Goal: Task Accomplishment & Management: Use online tool/utility

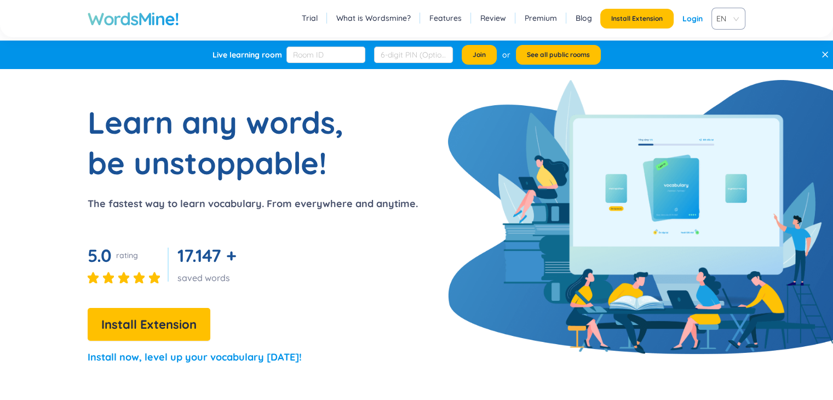
click at [693, 19] on link "Login" at bounding box center [692, 19] width 20 height 20
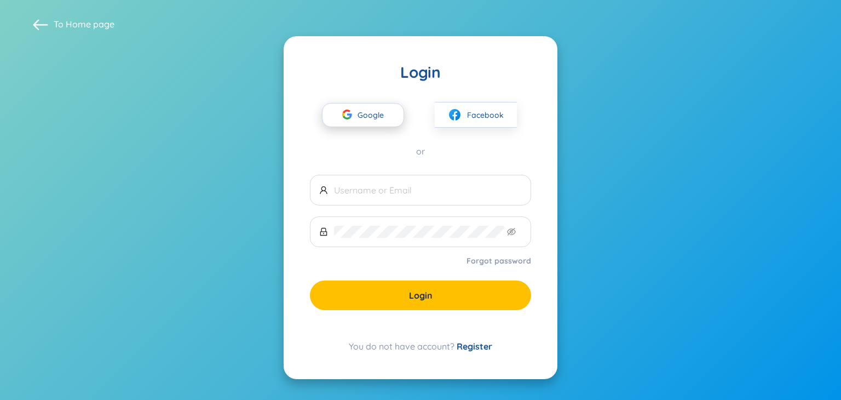
click at [391, 120] on button "Google" at bounding box center [363, 115] width 82 height 24
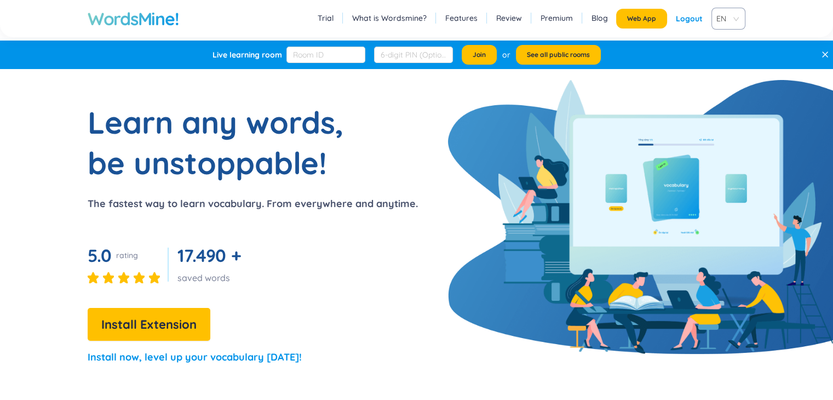
click at [692, 20] on div "Logout" at bounding box center [689, 19] width 27 height 20
click at [690, 21] on link "Login" at bounding box center [692, 19] width 20 height 20
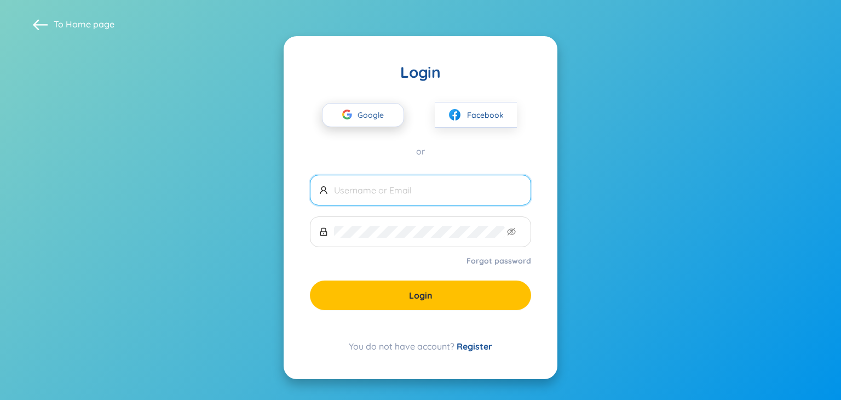
click at [381, 113] on span "Google" at bounding box center [374, 114] width 32 height 23
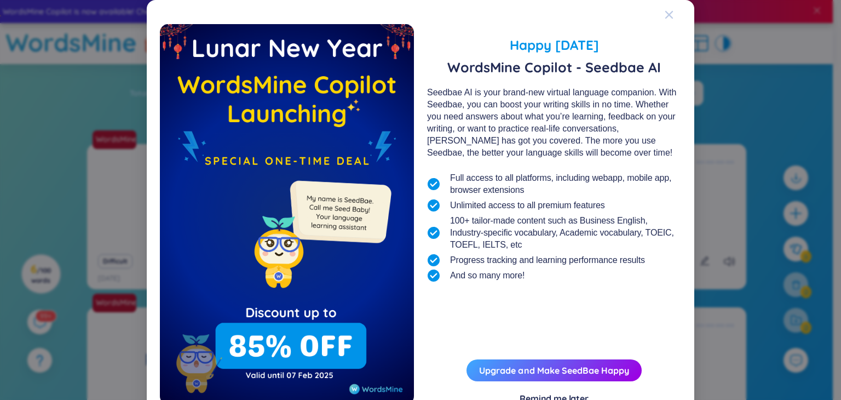
click at [669, 14] on span "Close" at bounding box center [680, 15] width 30 height 30
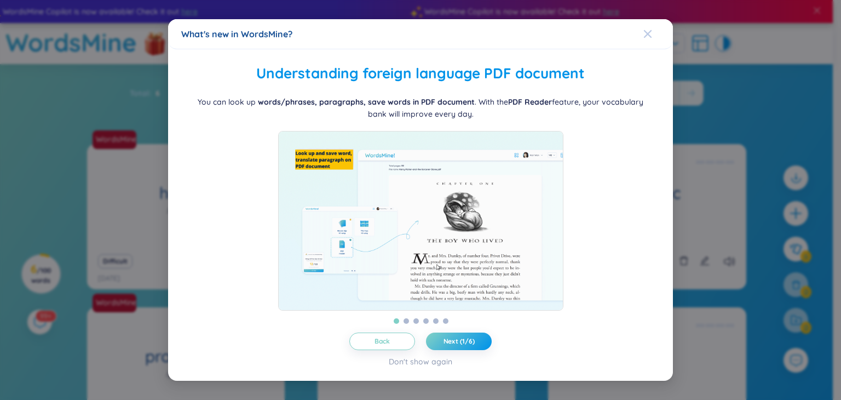
click at [647, 30] on icon "Close" at bounding box center [648, 34] width 8 height 8
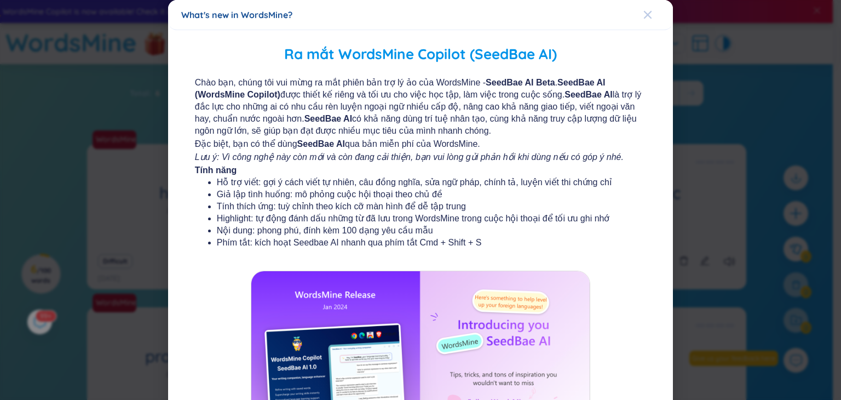
click at [644, 18] on icon "Close" at bounding box center [648, 15] width 8 height 8
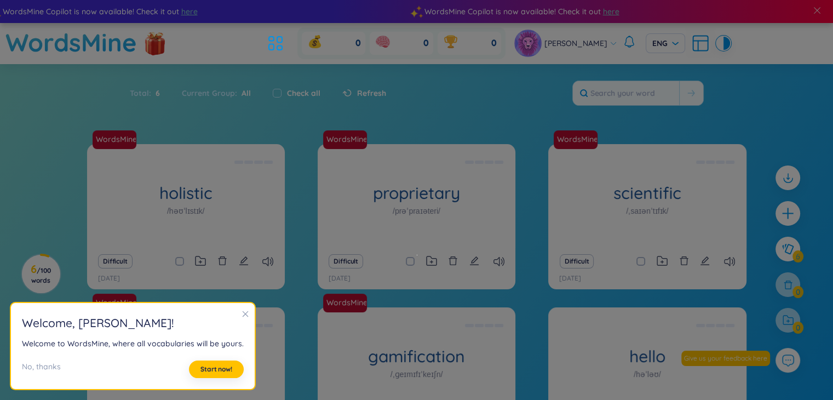
click at [237, 312] on section "Welcome , Ngọc Anh Nguyễn ! Welcome to WordsMine, where all vocabularies will b…" at bounding box center [133, 346] width 244 height 87
click at [243, 312] on icon "close" at bounding box center [246, 314] width 6 height 6
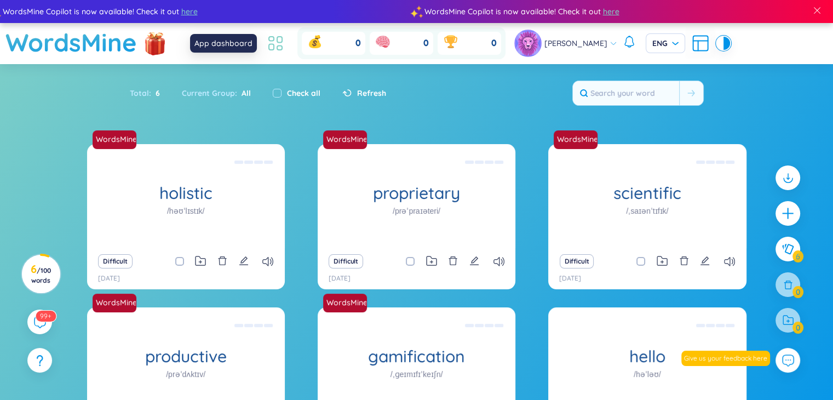
click at [272, 45] on icon at bounding box center [276, 43] width 20 height 20
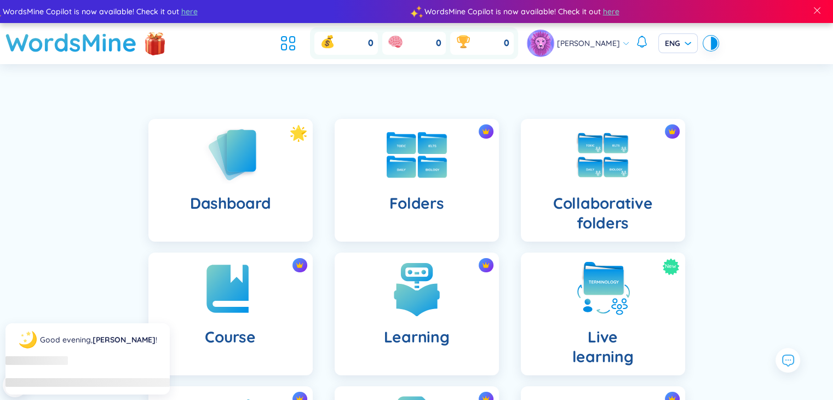
click at [424, 160] on img at bounding box center [417, 155] width 60 height 46
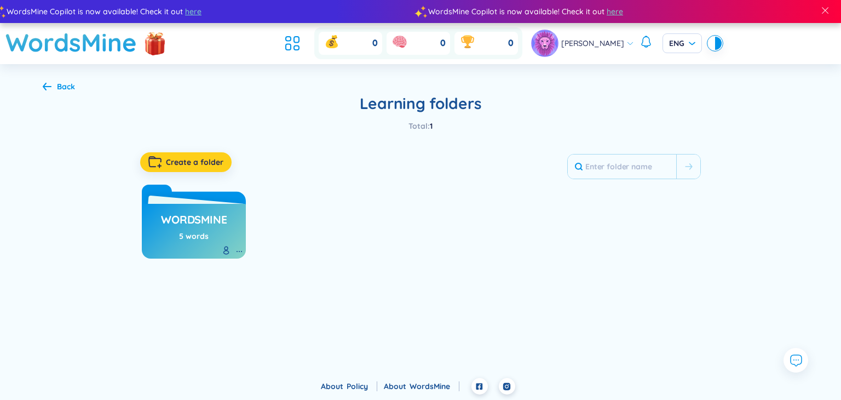
click at [212, 159] on span "Create a folder" at bounding box center [194, 162] width 57 height 11
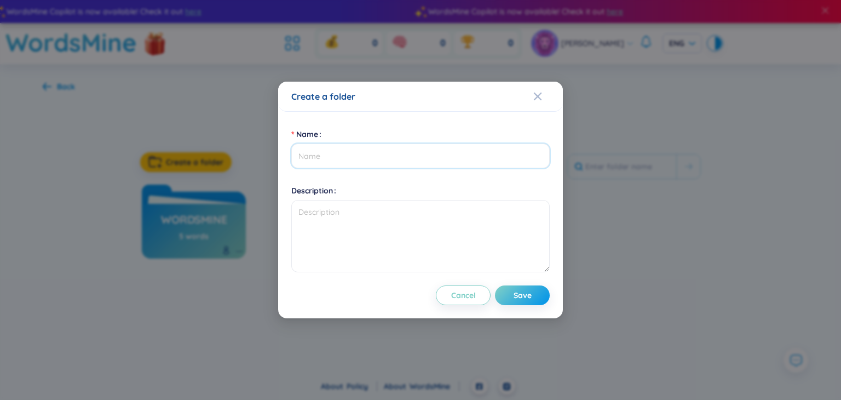
click at [364, 160] on input "Name" at bounding box center [420, 155] width 258 height 25
type input "[PERSON_NAME] tập 3-4"
click at [531, 292] on span "Save" at bounding box center [523, 295] width 18 height 11
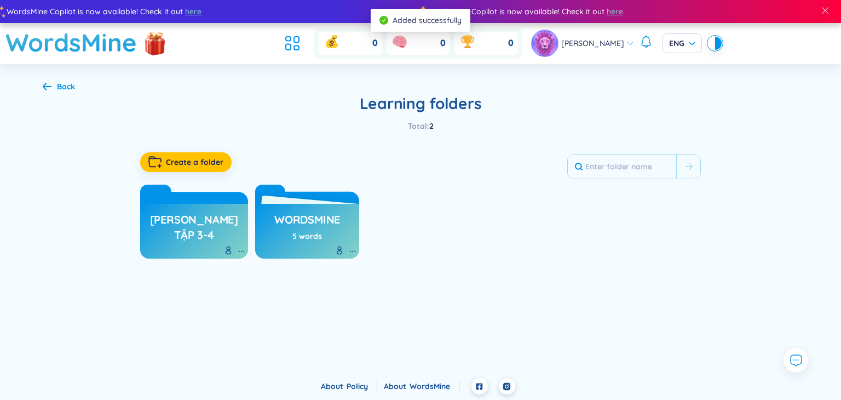
click at [223, 223] on h3 "[PERSON_NAME] tập 3-4" at bounding box center [194, 227] width 97 height 30
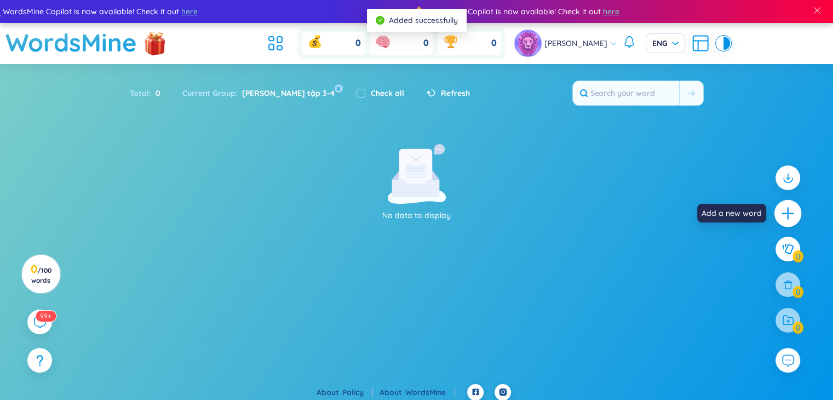
click at [789, 210] on icon "plus" at bounding box center [787, 213] width 15 height 15
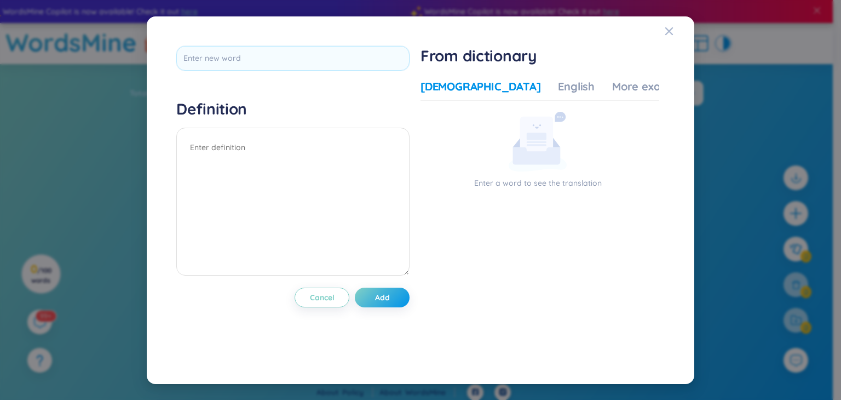
click at [761, 163] on div "Definition Cancel Add From dictionary Vietnamese English More examples Enter a …" at bounding box center [420, 200] width 841 height 400
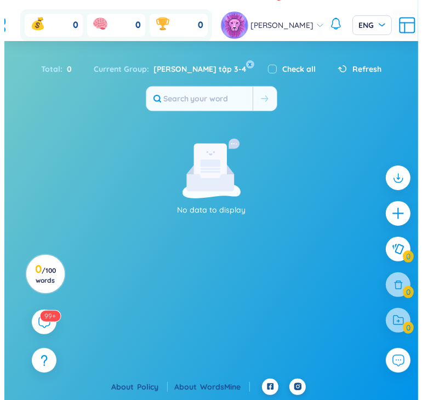
scroll to position [61, 0]
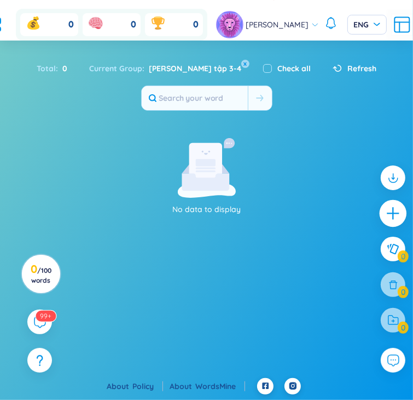
click at [393, 212] on icon "plus" at bounding box center [393, 213] width 1 height 12
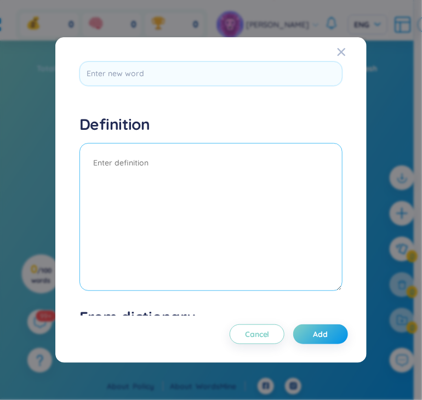
click at [240, 233] on textarea at bounding box center [210, 217] width 263 height 148
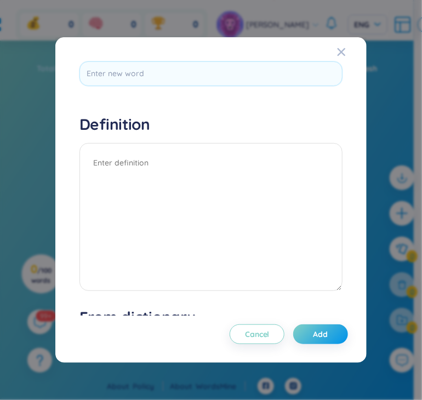
click at [15, 62] on div "Definition Cancel Add From dictionary Vietnamese English More examples Enter a …" at bounding box center [211, 200] width 422 height 400
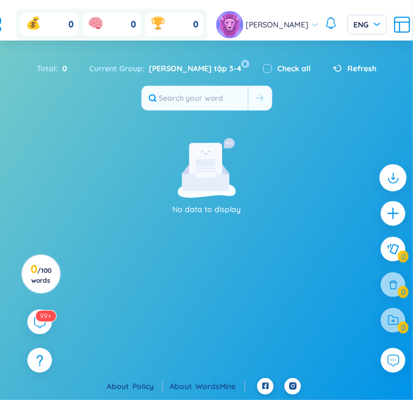
click at [391, 181] on icon at bounding box center [393, 177] width 14 height 14
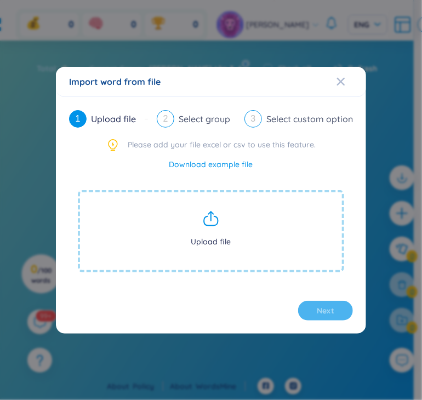
click at [213, 224] on icon at bounding box center [211, 219] width 18 height 18
click at [210, 219] on icon at bounding box center [211, 219] width 18 height 18
click at [221, 241] on span "Upload file" at bounding box center [211, 231] width 266 height 82
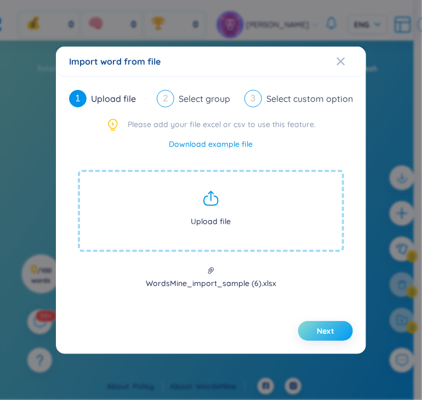
click at [337, 329] on button "Next" at bounding box center [325, 331] width 55 height 20
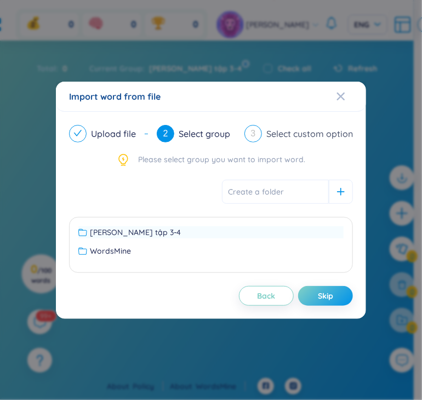
click at [126, 233] on span "[PERSON_NAME] tập 3-4" at bounding box center [135, 232] width 91 height 12
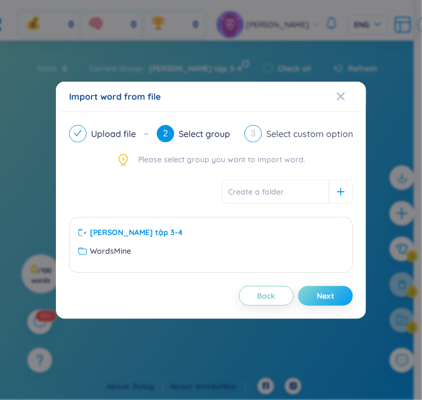
click at [346, 291] on button "Next" at bounding box center [325, 296] width 55 height 20
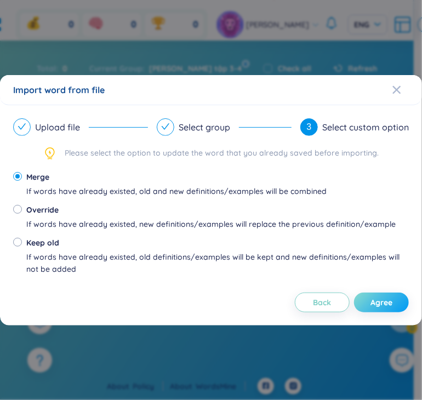
click at [383, 298] on span "Agree" at bounding box center [381, 302] width 22 height 11
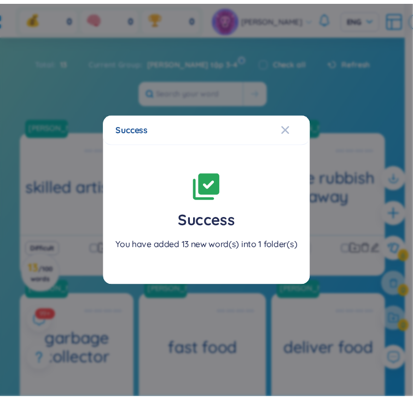
scroll to position [201, 0]
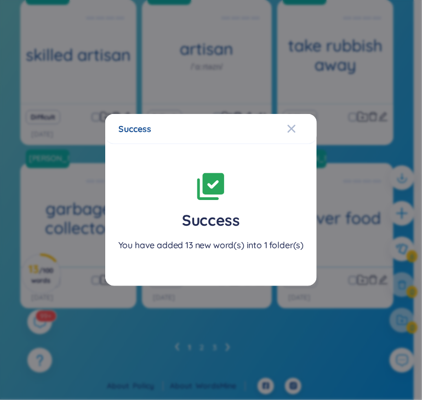
click at [13, 155] on div "Success Success You have added 13 new word(s) into 1 folder(s)" at bounding box center [211, 200] width 422 height 400
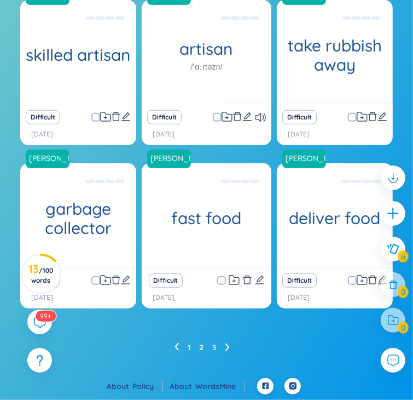
click at [203, 349] on link "2" at bounding box center [201, 347] width 4 height 16
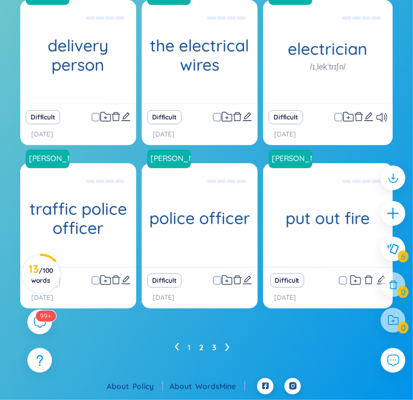
click at [215, 348] on link "3" at bounding box center [214, 347] width 4 height 16
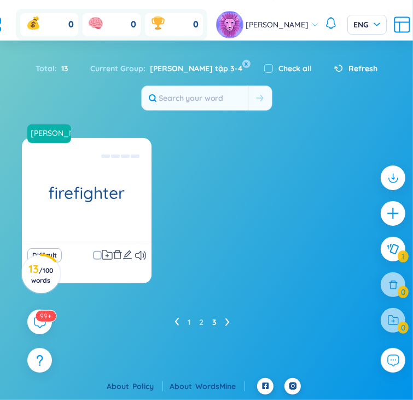
scroll to position [63, 0]
click at [139, 255] on icon at bounding box center [140, 255] width 11 height 9
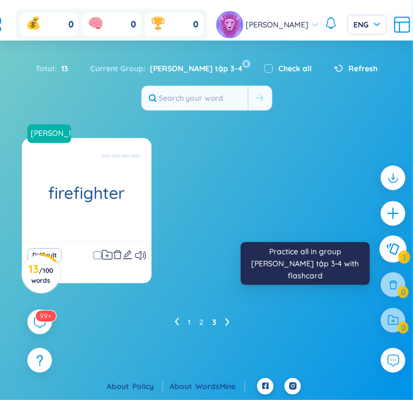
click at [389, 252] on icon at bounding box center [393, 249] width 13 height 12
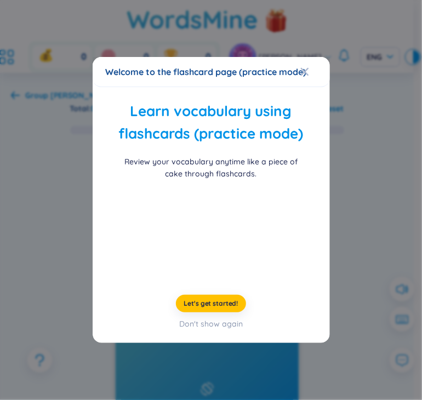
click at [366, 223] on div "Welcome to the flashcard page (practice mode) Learn vocabulary using flashcards…" at bounding box center [211, 200] width 422 height 400
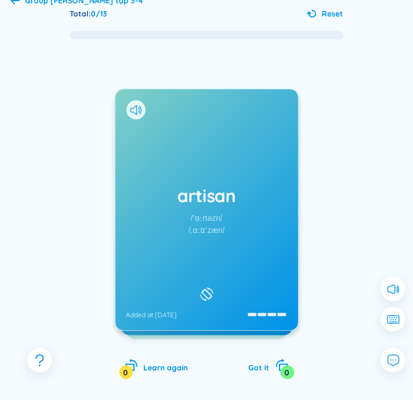
scroll to position [103, 0]
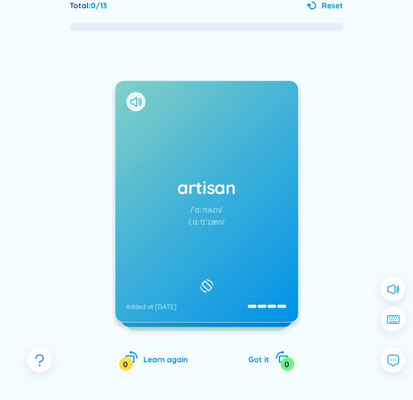
click at [140, 101] on icon at bounding box center [135, 102] width 11 height 10
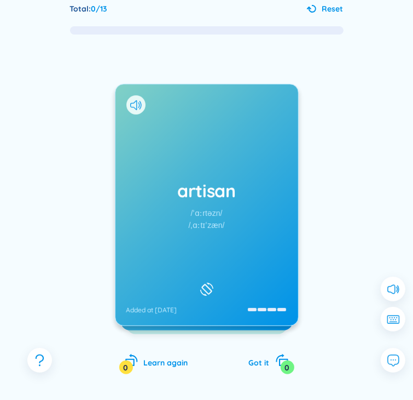
scroll to position [45, 0]
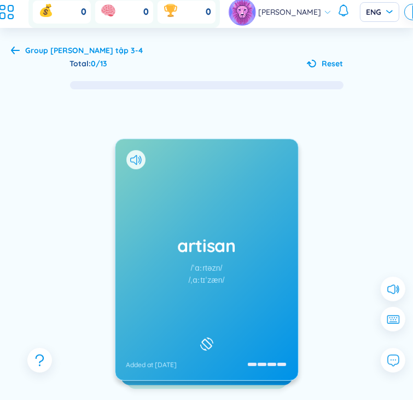
click at [19, 46] on icon at bounding box center [15, 50] width 9 height 8
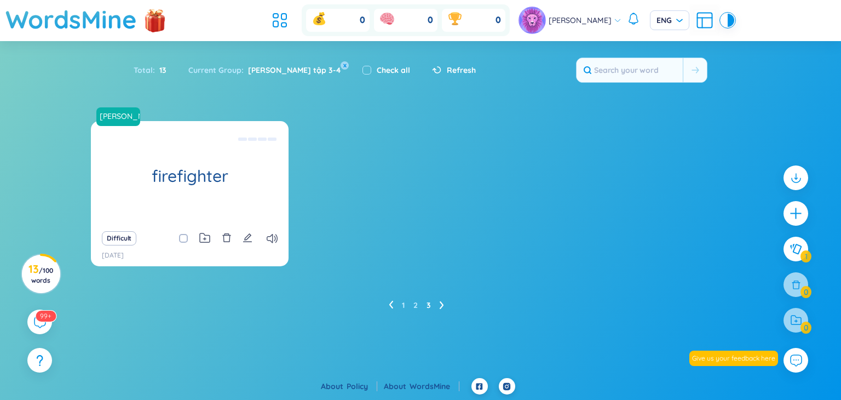
click at [377, 68] on label "Check all" at bounding box center [393, 70] width 33 height 12
checkbox input "true"
click at [377, 68] on label "Check all" at bounding box center [393, 70] width 33 height 12
checkbox input "false"
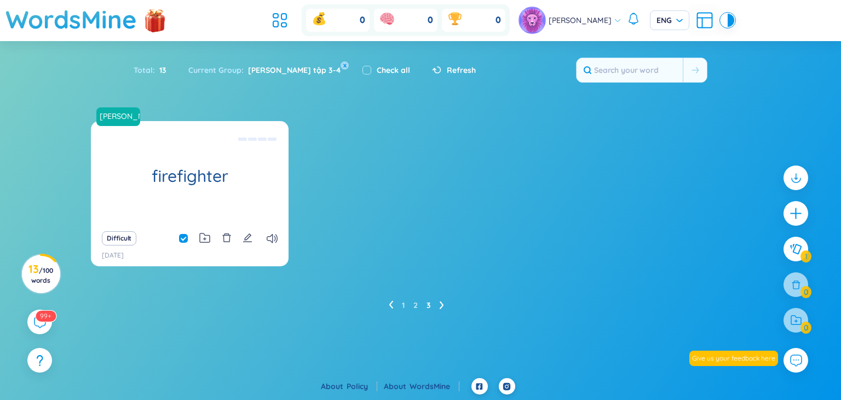
checkbox input "false"
click at [432, 65] on div "Refresh" at bounding box center [454, 70] width 44 height 12
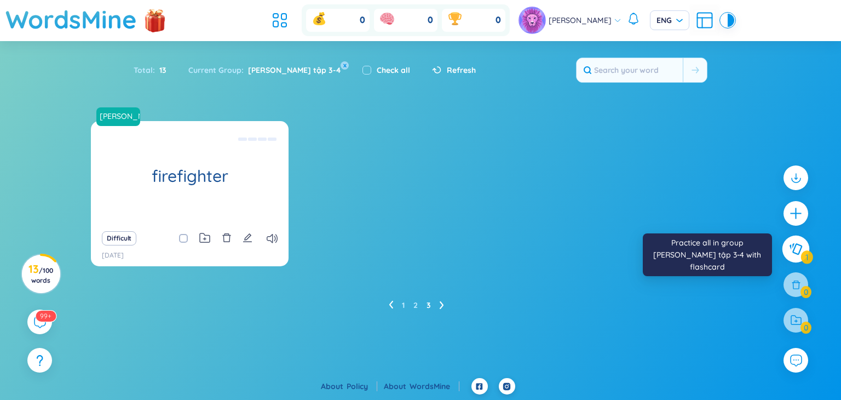
click at [792, 238] on button at bounding box center [795, 248] width 27 height 27
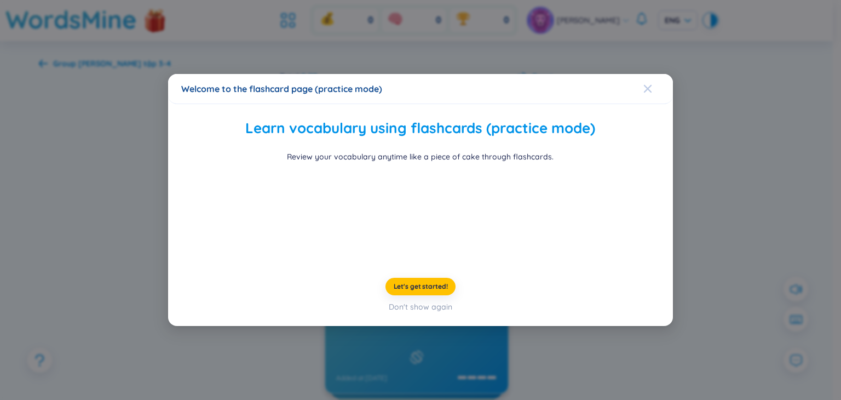
click at [644, 85] on icon "Close" at bounding box center [648, 89] width 8 height 8
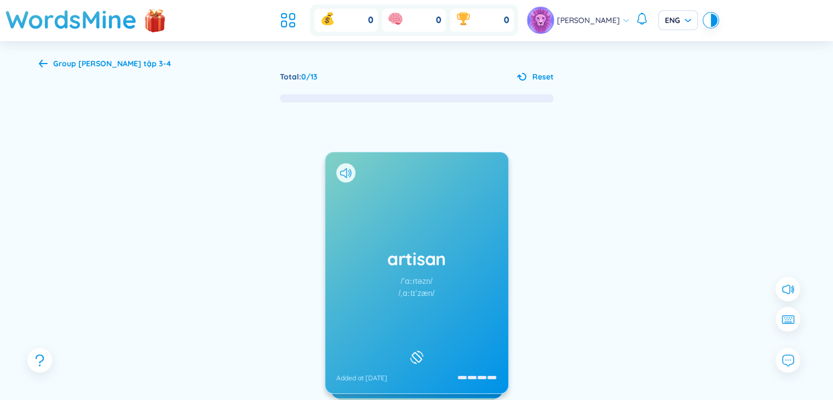
scroll to position [52, 0]
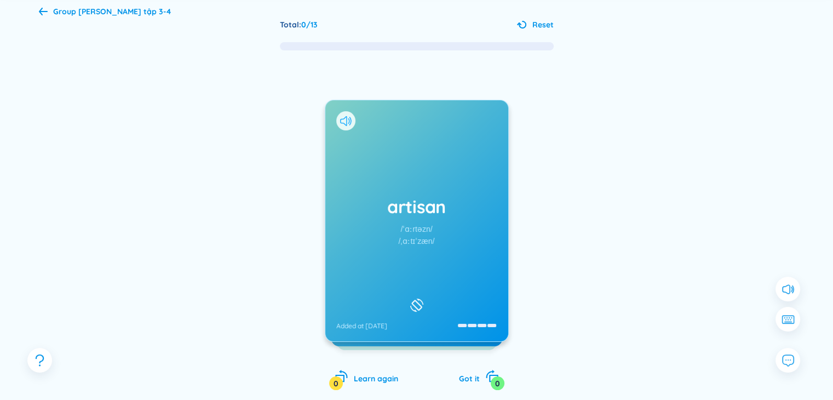
click at [343, 124] on icon at bounding box center [345, 121] width 11 height 10
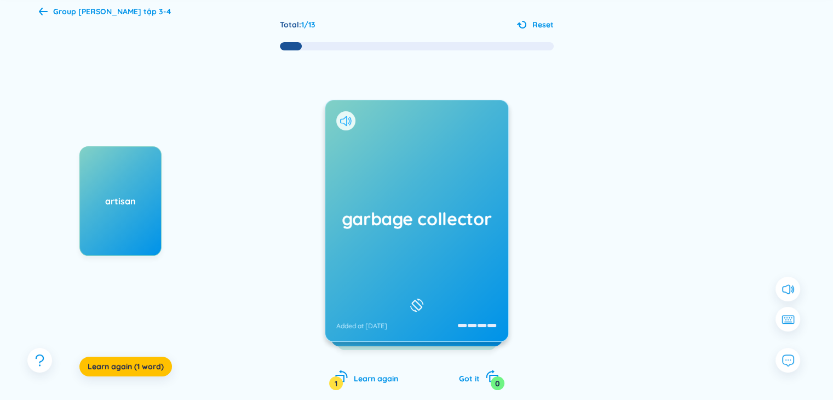
click at [348, 124] on icon at bounding box center [345, 121] width 11 height 10
click at [348, 125] on span at bounding box center [345, 121] width 11 height 10
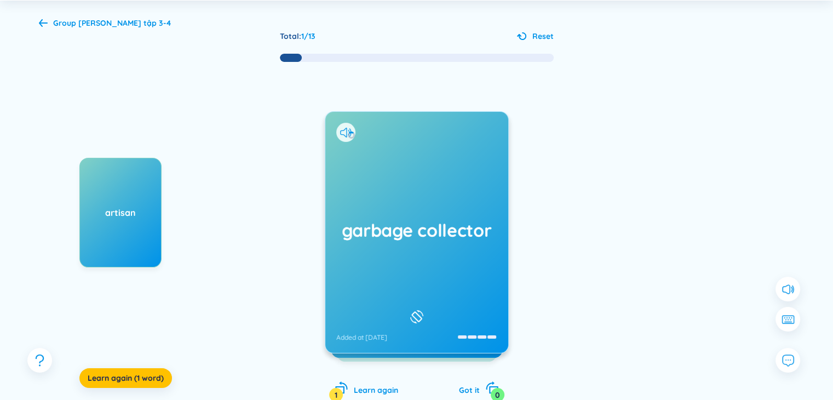
scroll to position [43, 0]
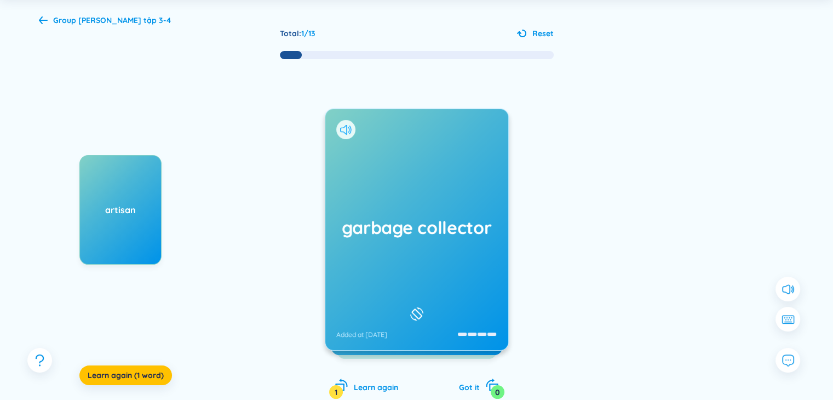
click at [347, 128] on icon at bounding box center [345, 130] width 11 height 10
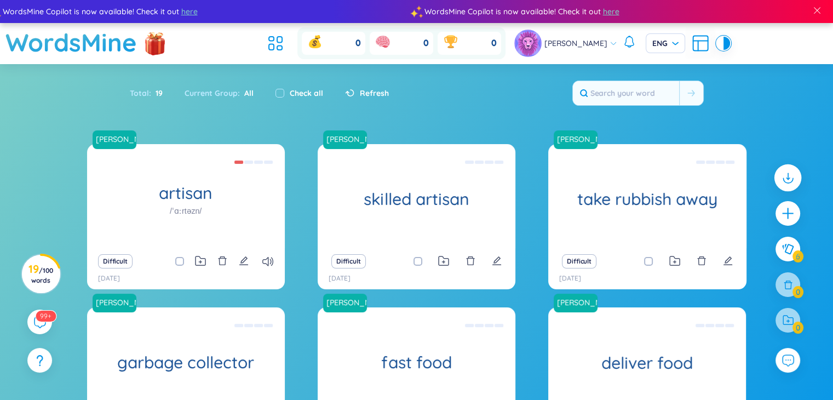
click at [790, 180] on icon at bounding box center [787, 177] width 14 height 14
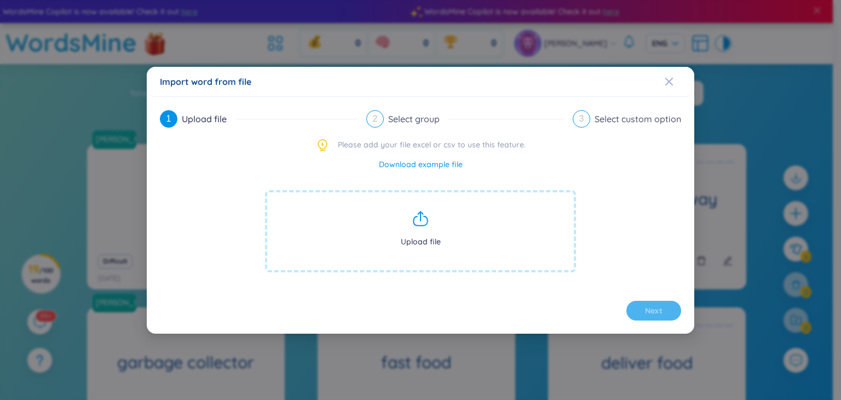
click at [430, 246] on span "Upload file" at bounding box center [420, 231] width 311 height 82
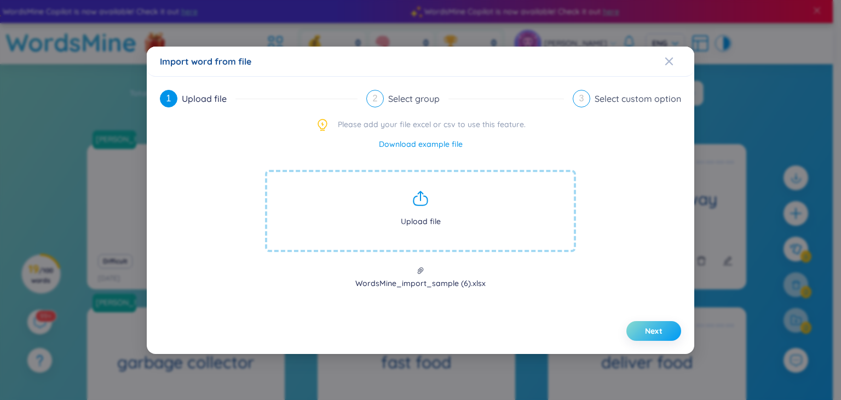
click at [657, 325] on span "Next" at bounding box center [654, 330] width 18 height 11
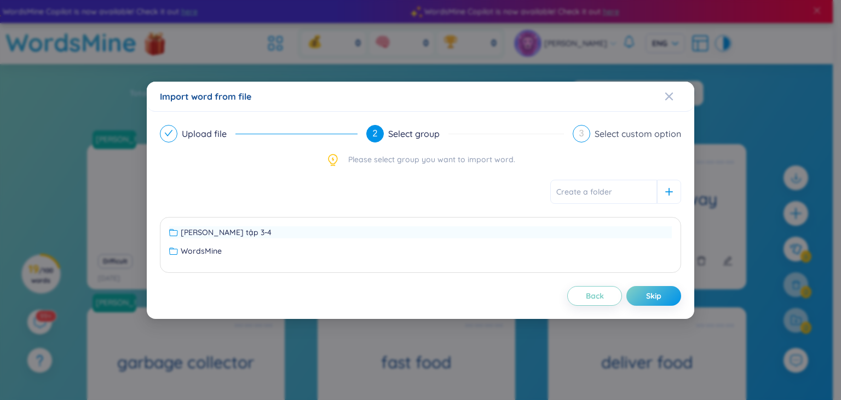
click at [216, 230] on span "[PERSON_NAME] tập 3-4" at bounding box center [226, 232] width 91 height 12
click at [670, 294] on button "Next" at bounding box center [653, 296] width 55 height 20
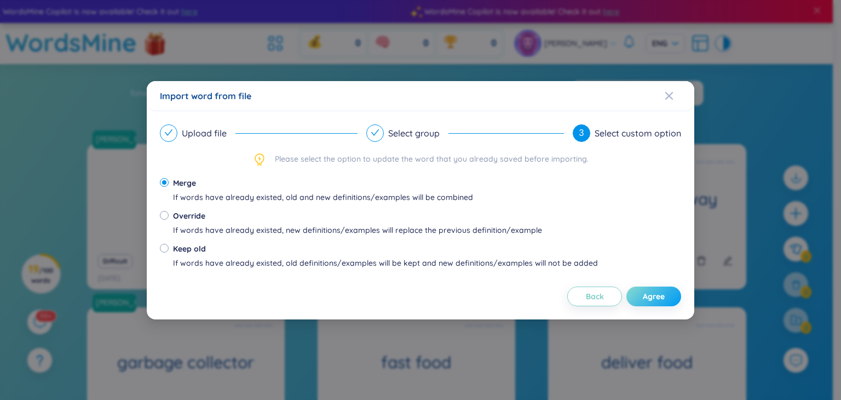
click at [667, 292] on button "Agree" at bounding box center [653, 296] width 55 height 20
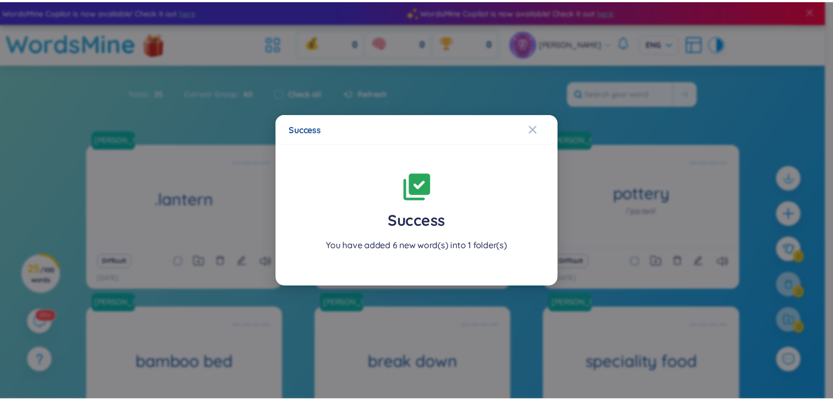
scroll to position [143, 0]
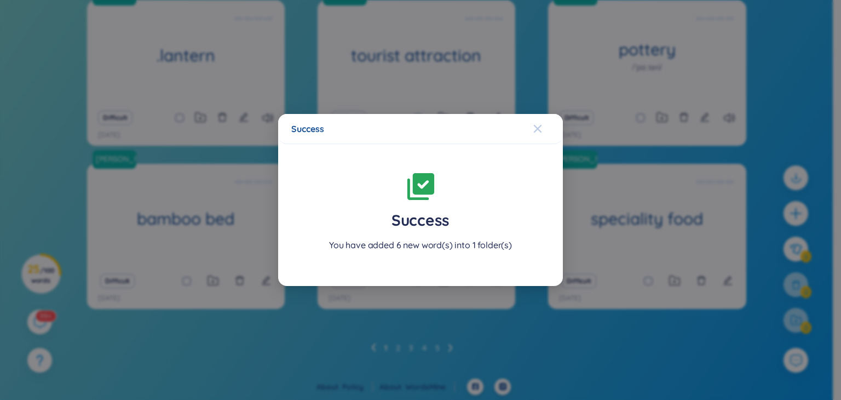
click at [543, 131] on span "Close" at bounding box center [548, 129] width 30 height 30
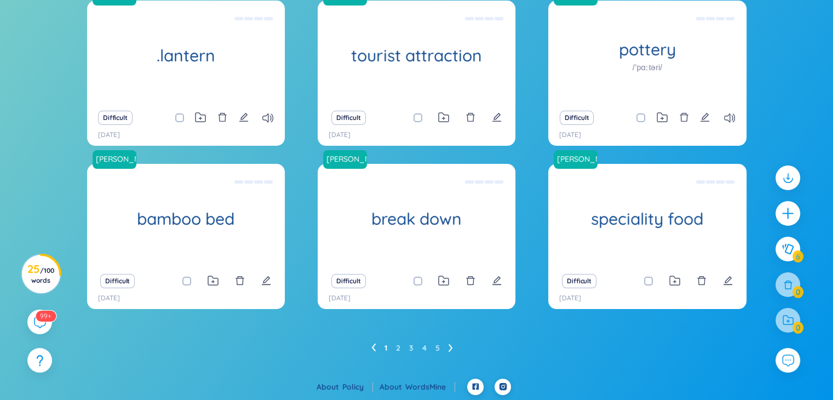
click at [260, 114] on div "Difficult" at bounding box center [186, 117] width 187 height 15
click at [265, 118] on icon at bounding box center [267, 117] width 11 height 9
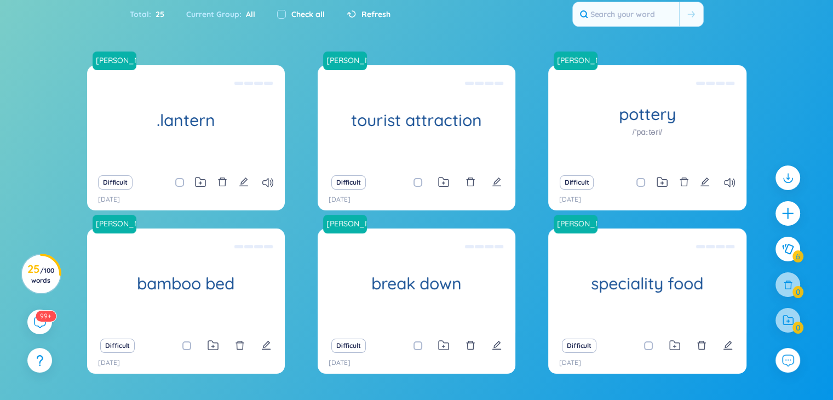
scroll to position [75, 0]
